Goal: Register for event/course

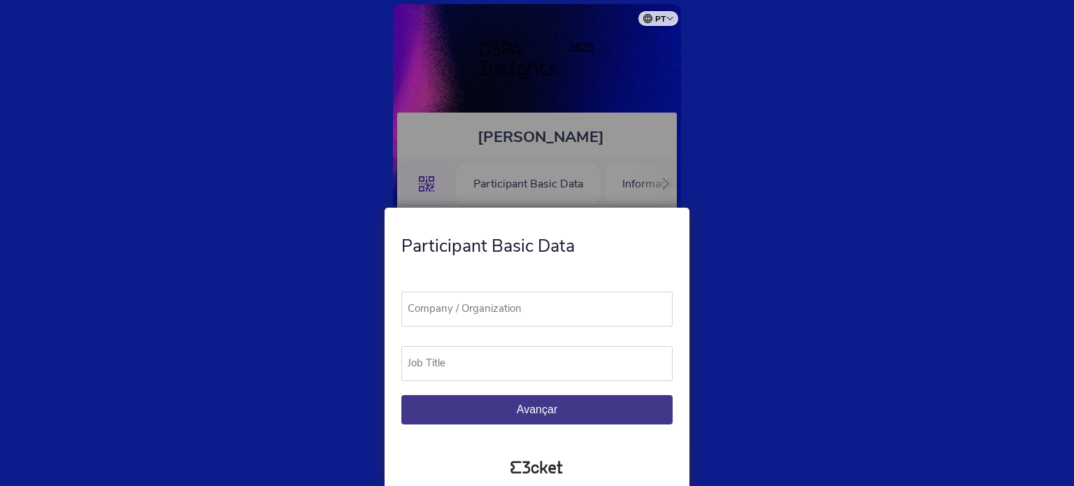
click at [515, 304] on label "Company / Organization" at bounding box center [543, 309] width 284 height 34
click at [515, 304] on input "Company / Organization" at bounding box center [536, 309] width 271 height 35
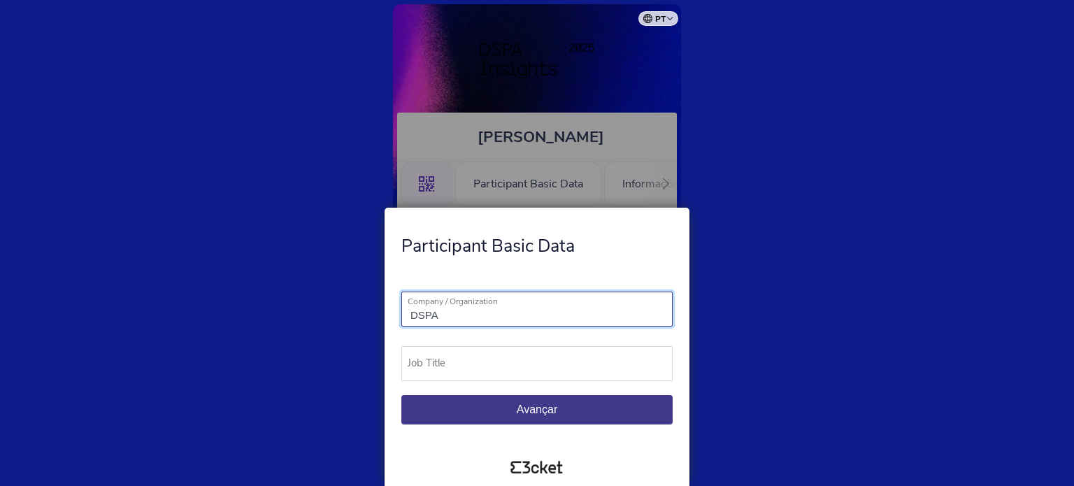
type input "DSPA"
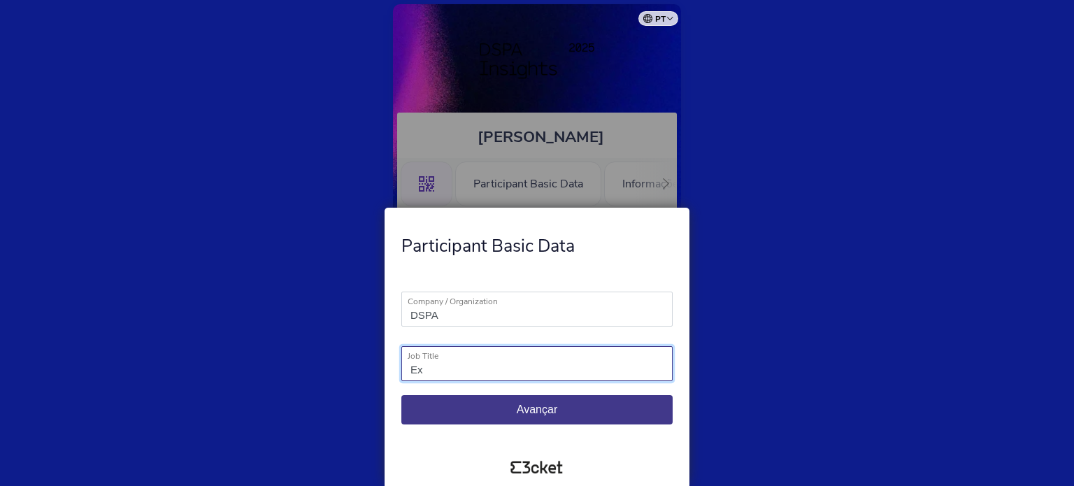
type input "E"
type input "Diretor Executivo"
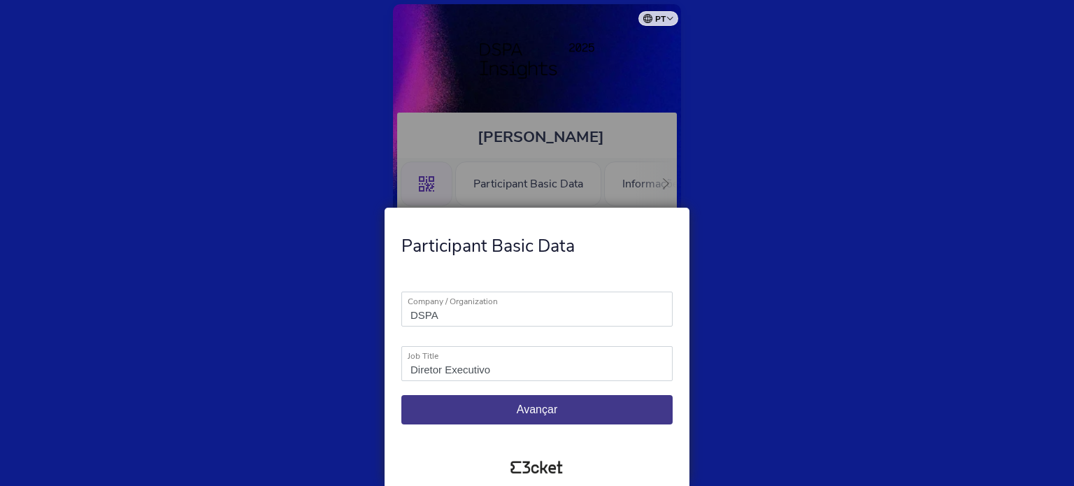
click at [550, 413] on span "Avançar" at bounding box center [537, 410] width 41 height 12
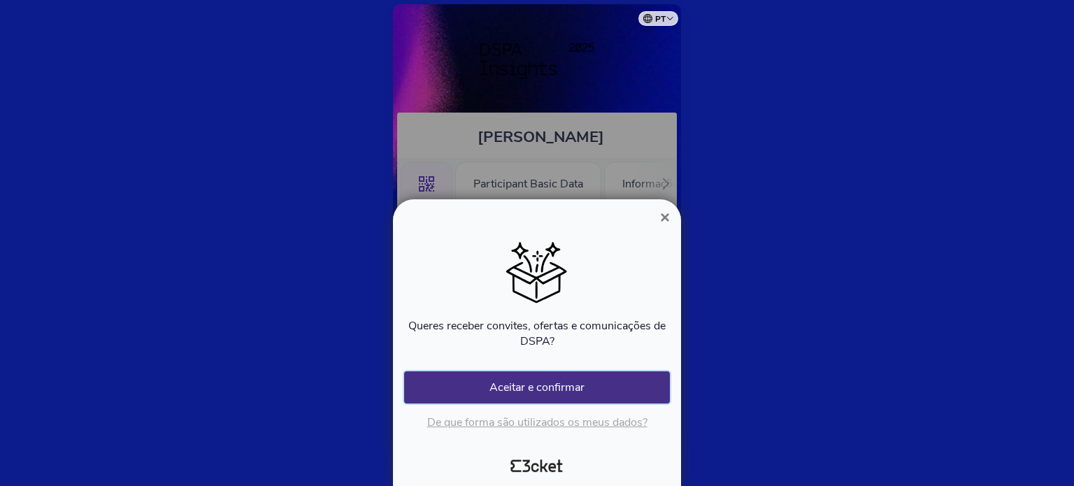
click at [575, 387] on button "Aceitar e confirmar" at bounding box center [537, 387] width 266 height 32
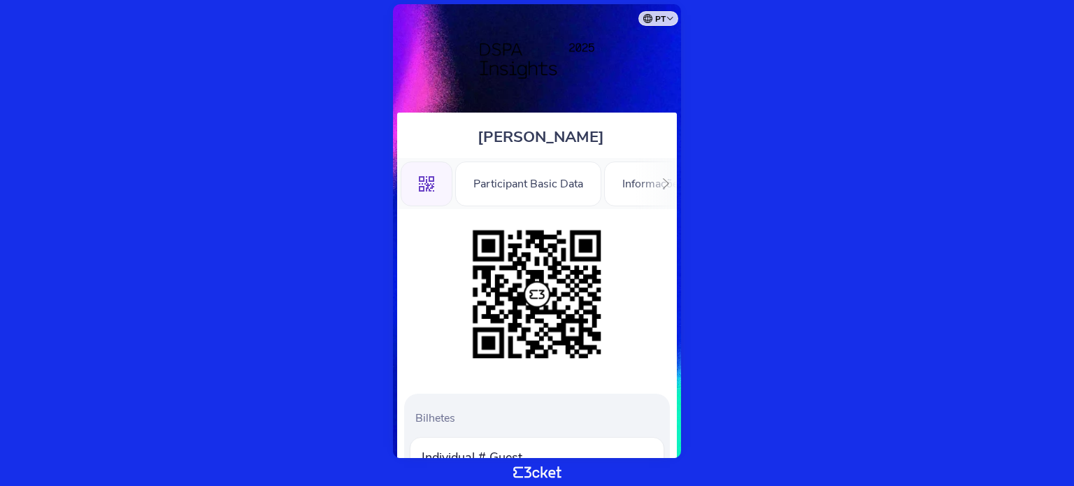
click at [666, 184] on icon at bounding box center [666, 183] width 10 height 10
click at [666, 184] on div "Informações" at bounding box center [625, 184] width 98 height 45
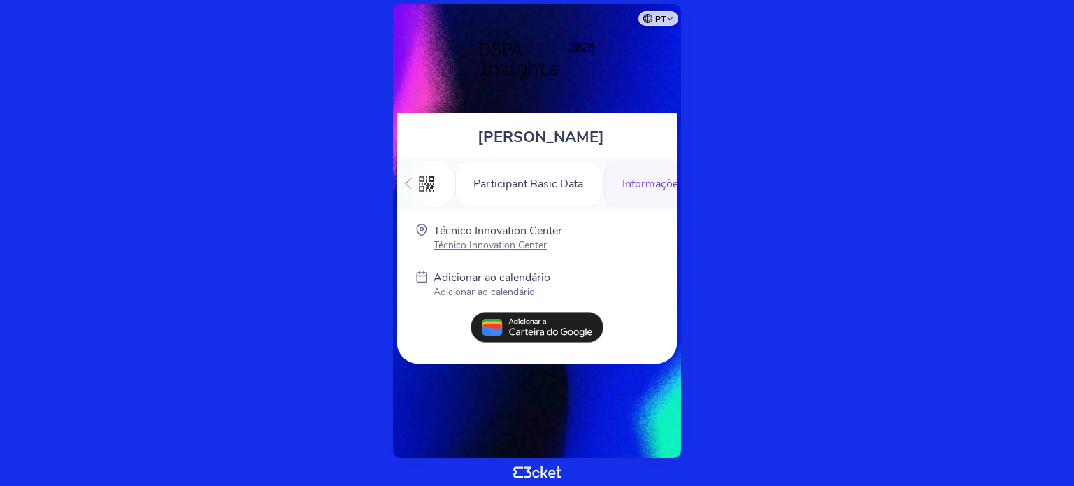
scroll to position [0, 29]
